Goal: Find specific page/section: Find specific page/section

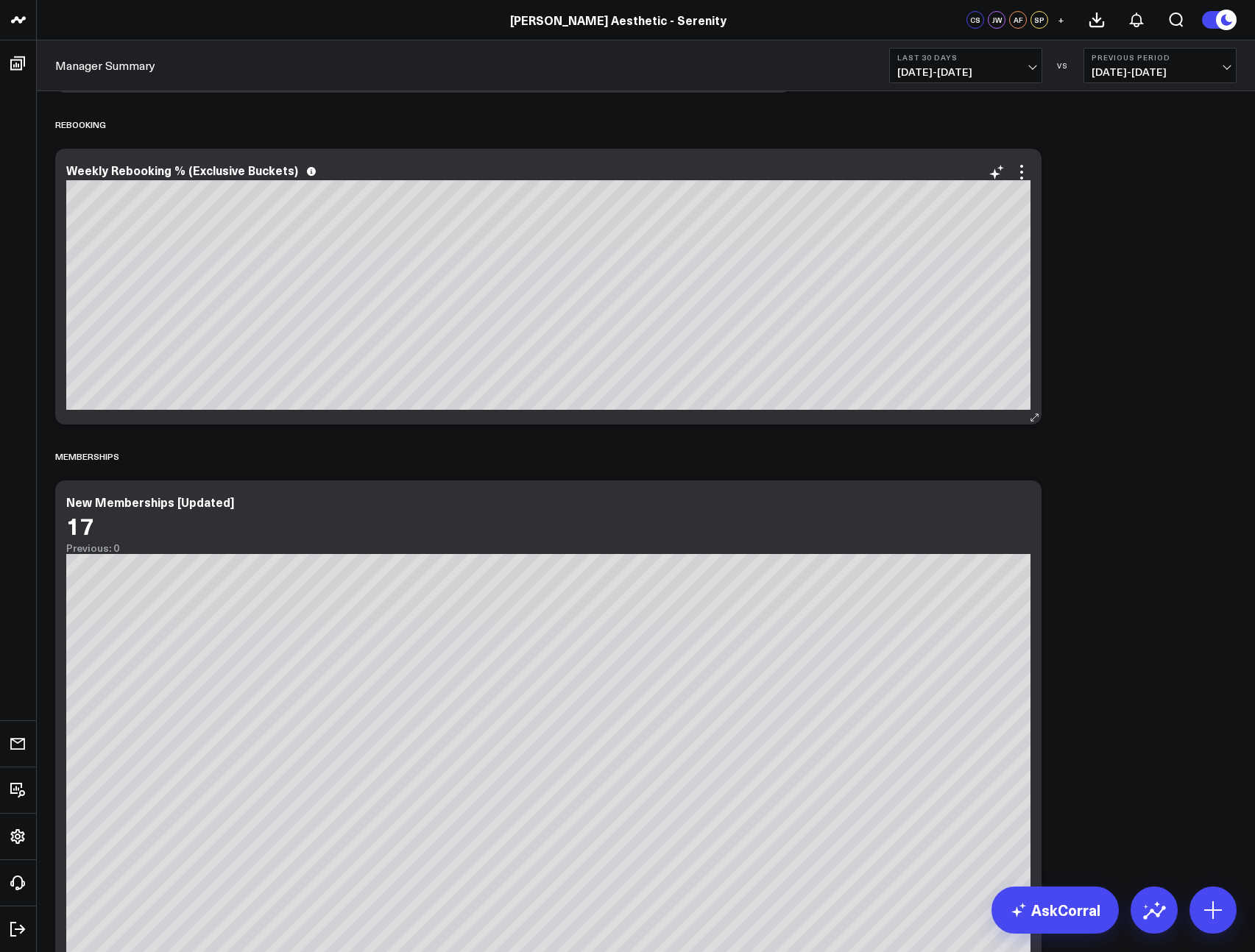
scroll to position [2577, 0]
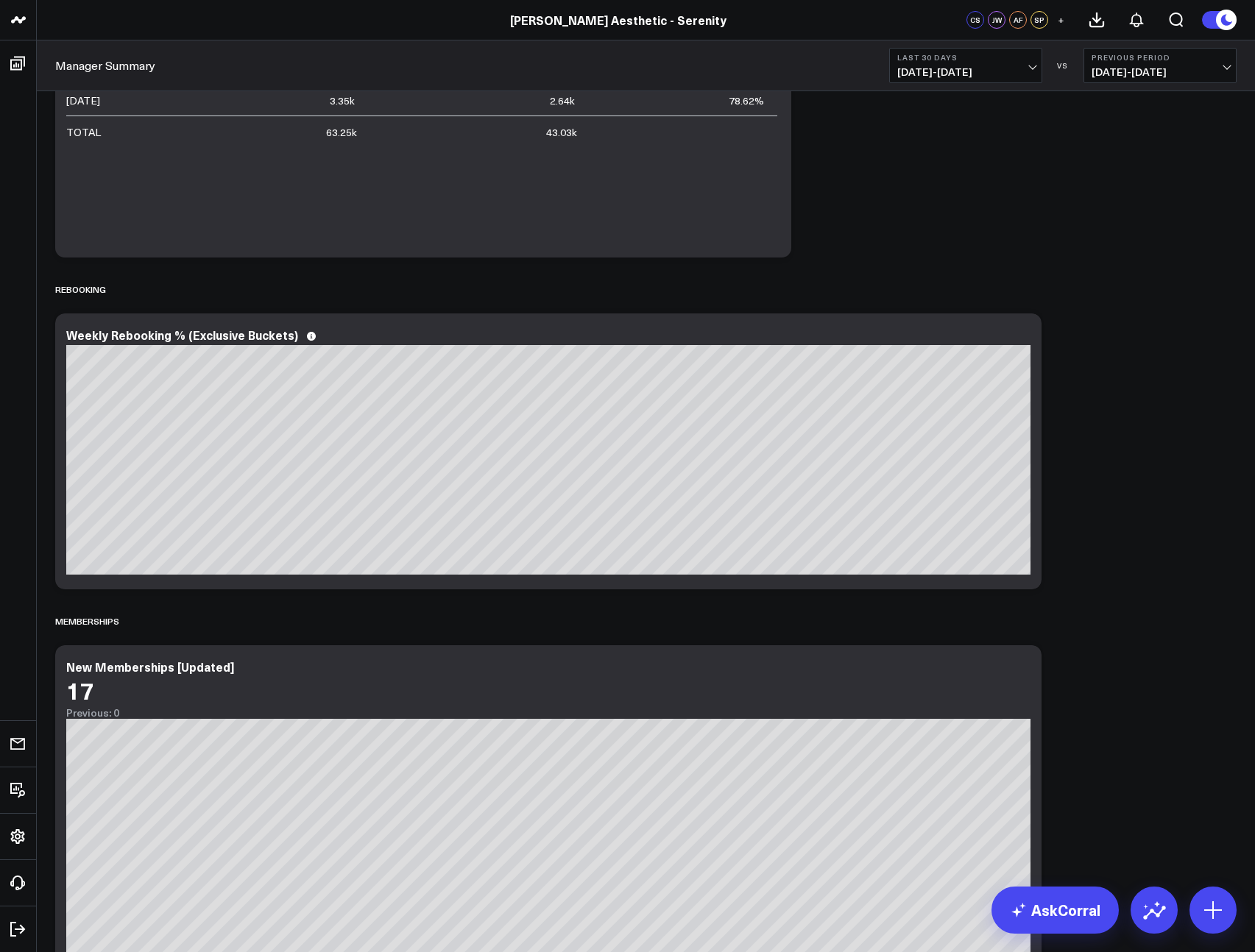
click at [1118, 697] on div "Sales Accrual Revenue Modify via AI Copy link to widget Ask support Remove Crea…" at bounding box center [646, 742] width 1197 height 6434
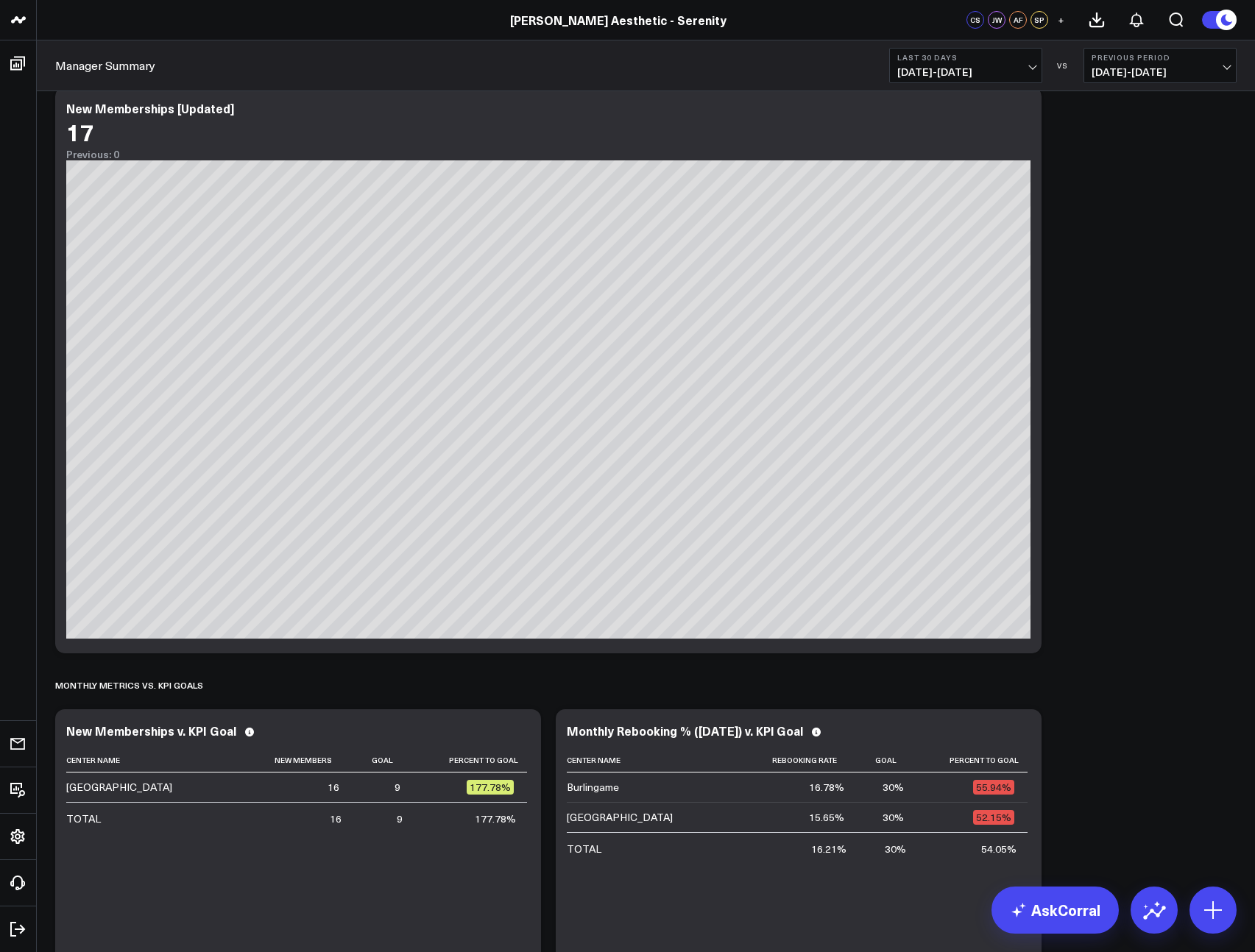
scroll to position [3222, 0]
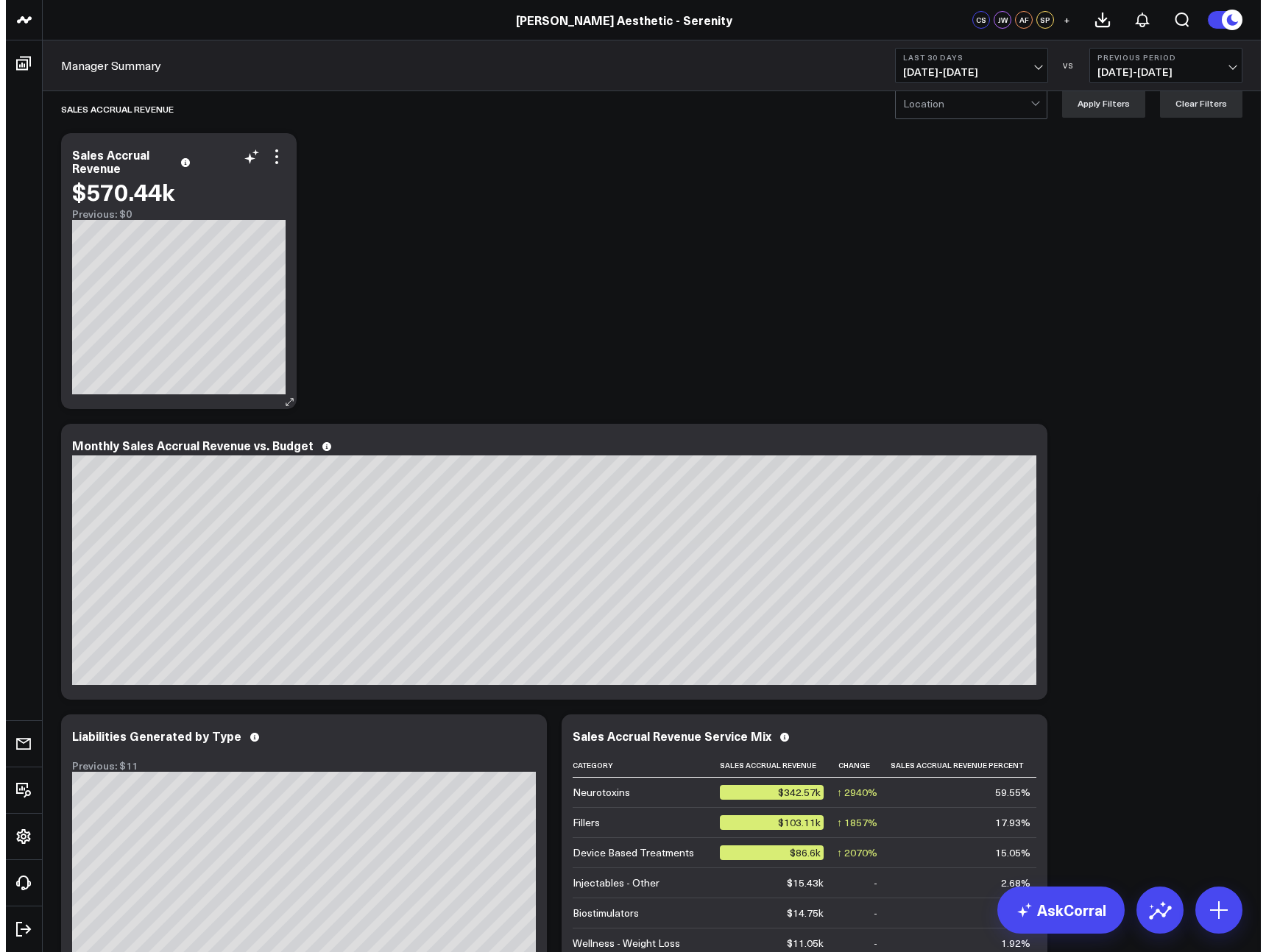
scroll to position [18, 0]
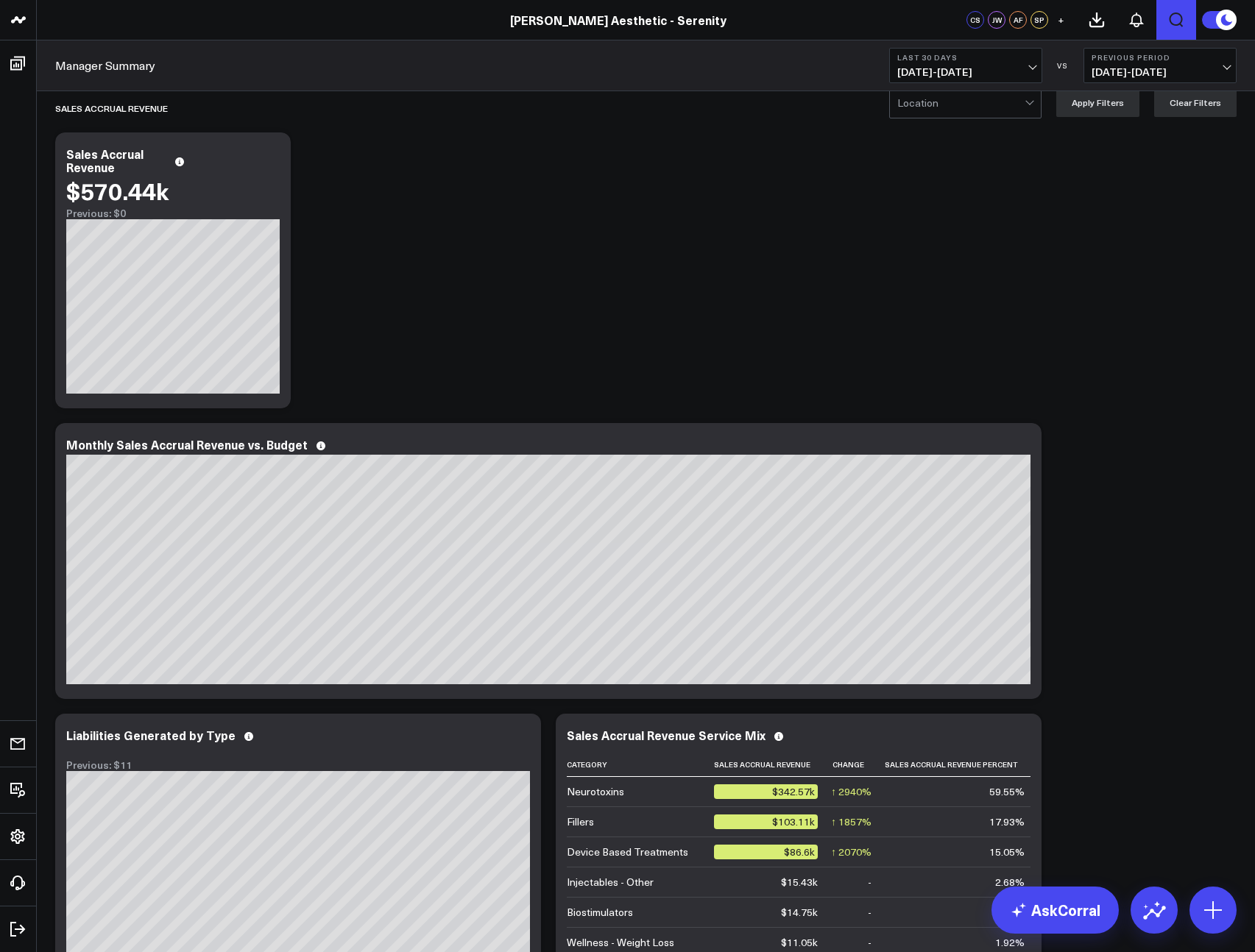
click at [1174, 20] on icon "Open search" at bounding box center [1176, 19] width 18 height 18
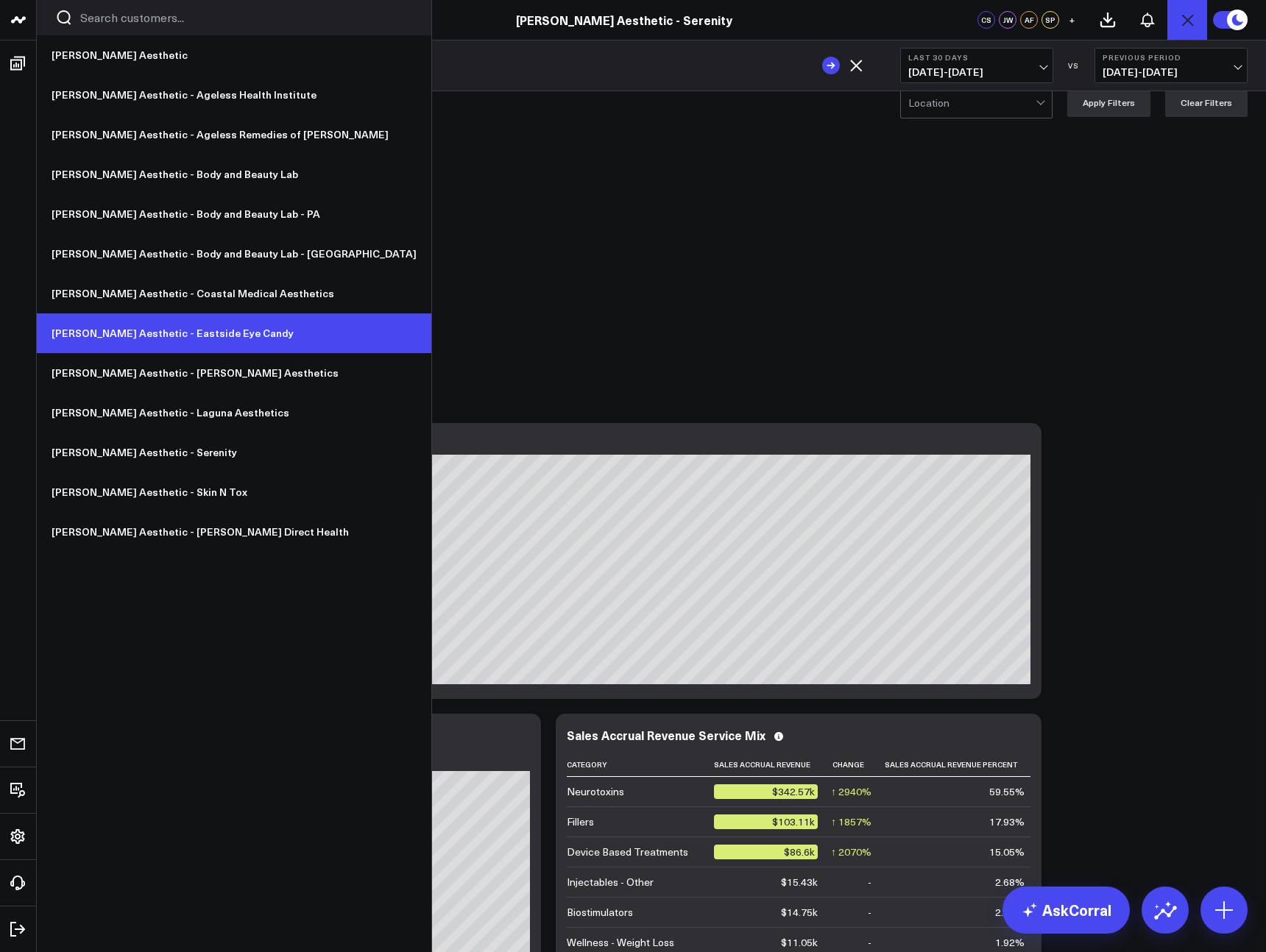
type input "what is mar"
click at [183, 335] on link "[PERSON_NAME] Aesthetic - Eastside Eye Candy" at bounding box center [234, 333] width 395 height 40
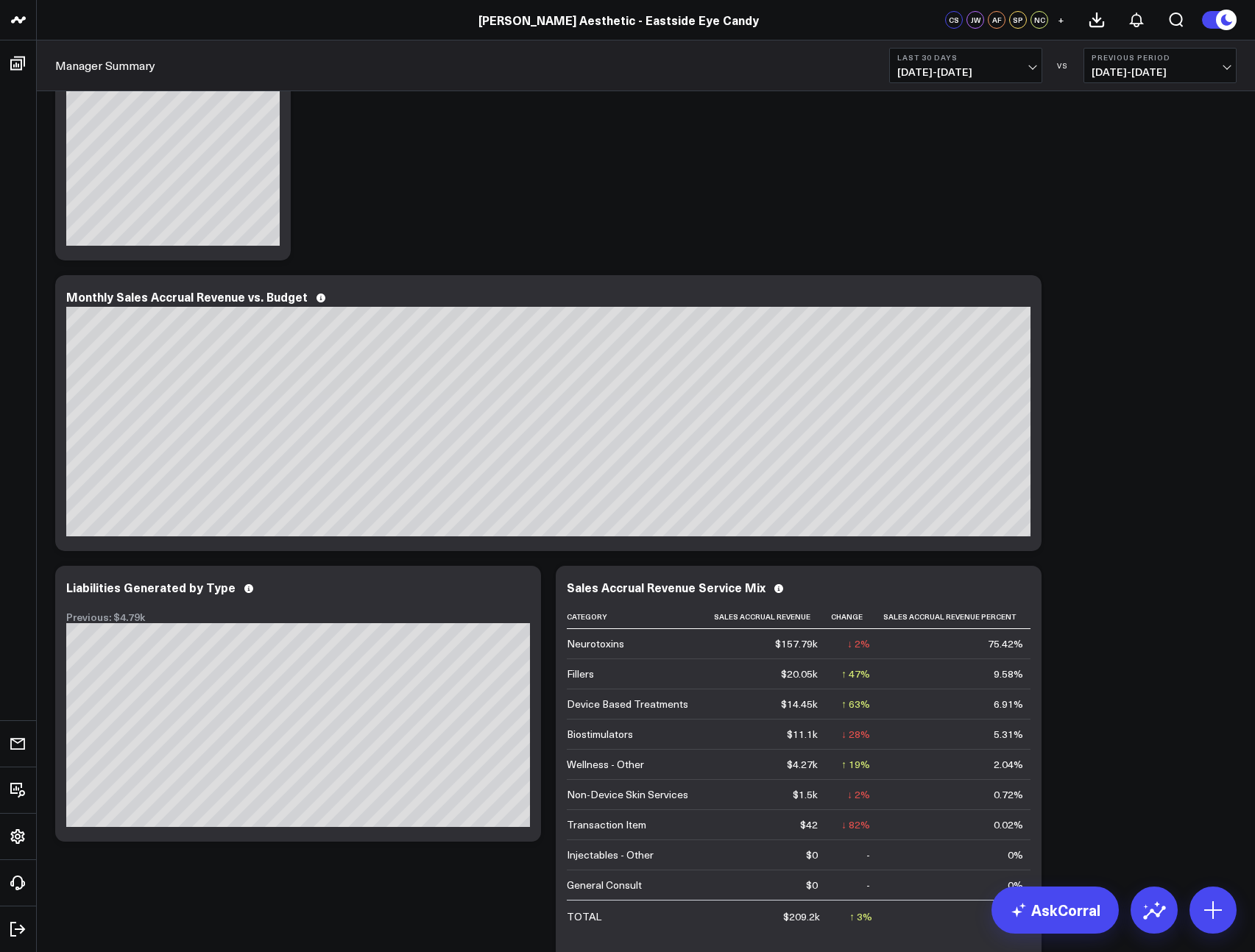
scroll to position [246, 0]
